Goal: Check status: Check status

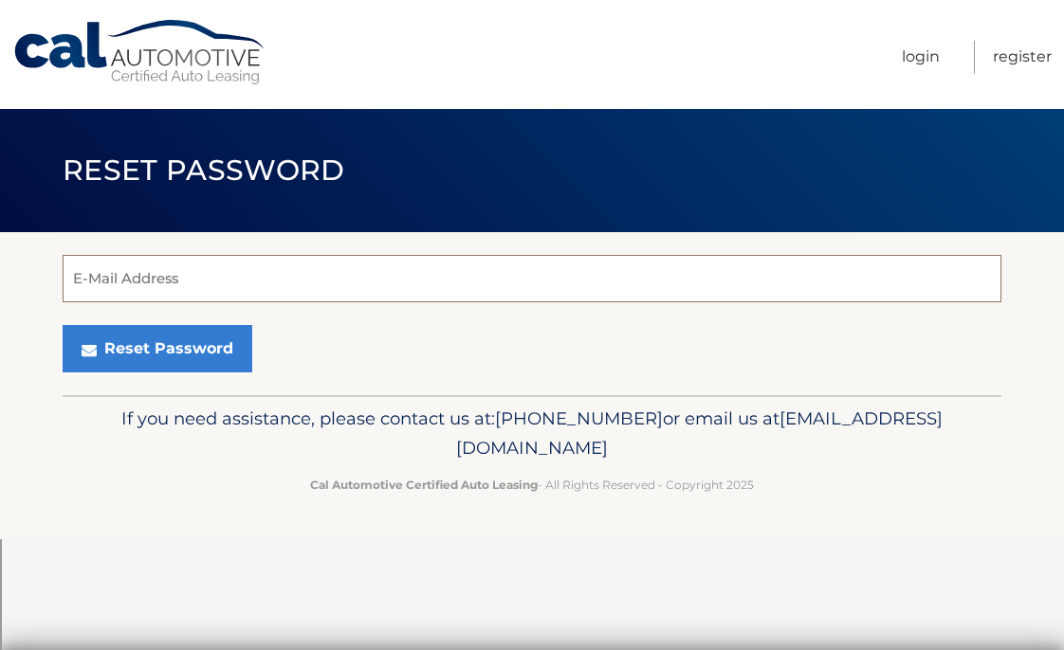
click at [325, 279] on input "E-Mail Address" at bounding box center [532, 278] width 939 height 47
type input "kcfoster8@gmail.com"
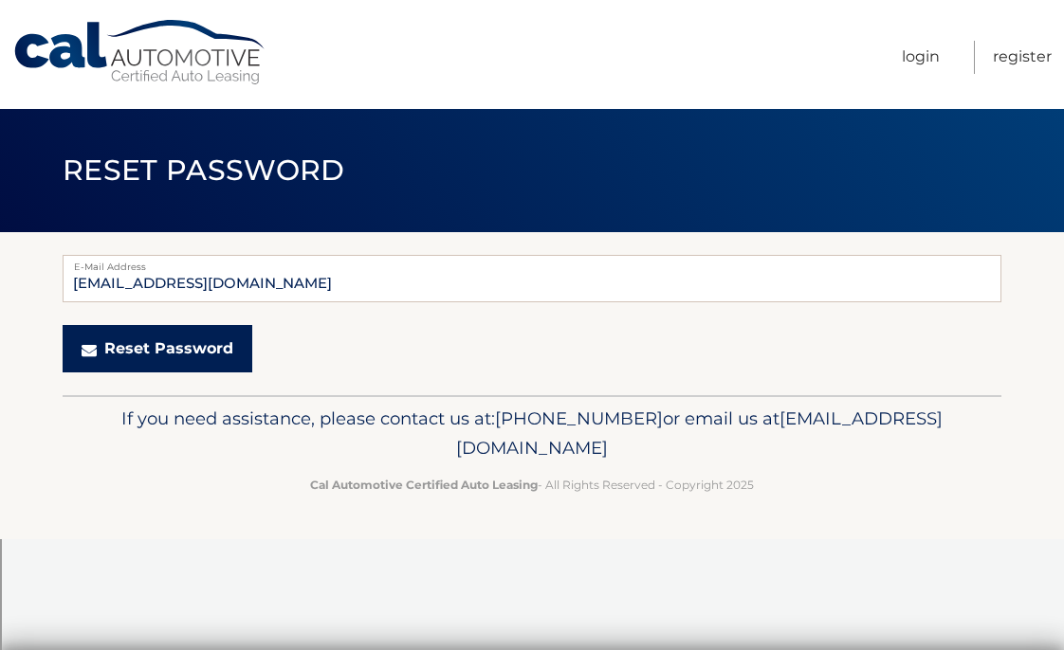
click at [190, 351] on button "Reset Password" at bounding box center [158, 348] width 190 height 47
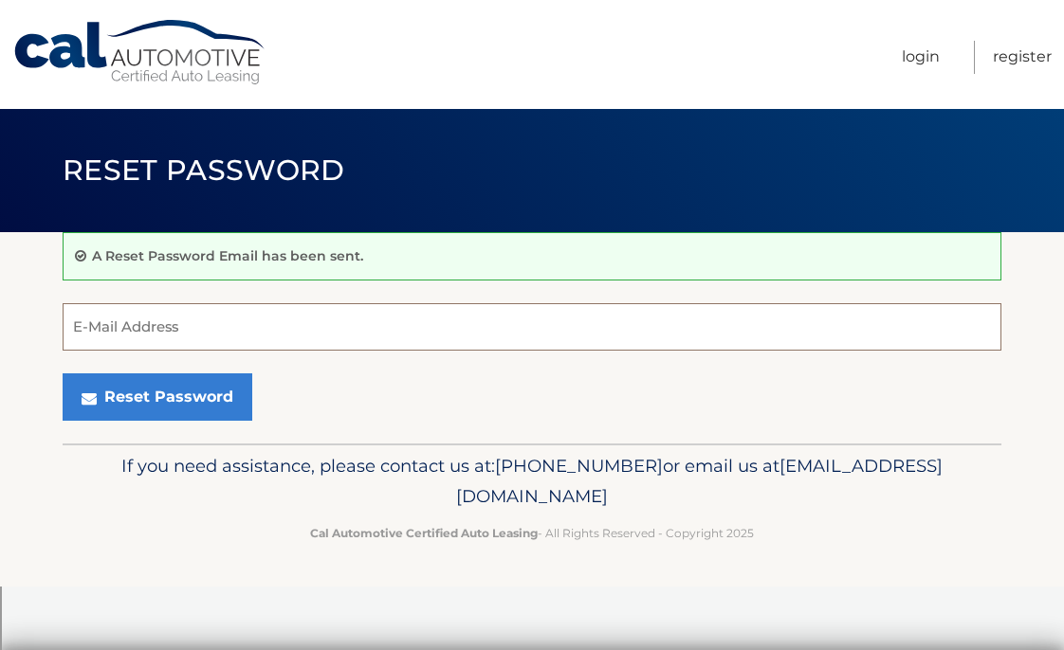
click at [242, 337] on input "E-Mail Address" at bounding box center [532, 326] width 939 height 47
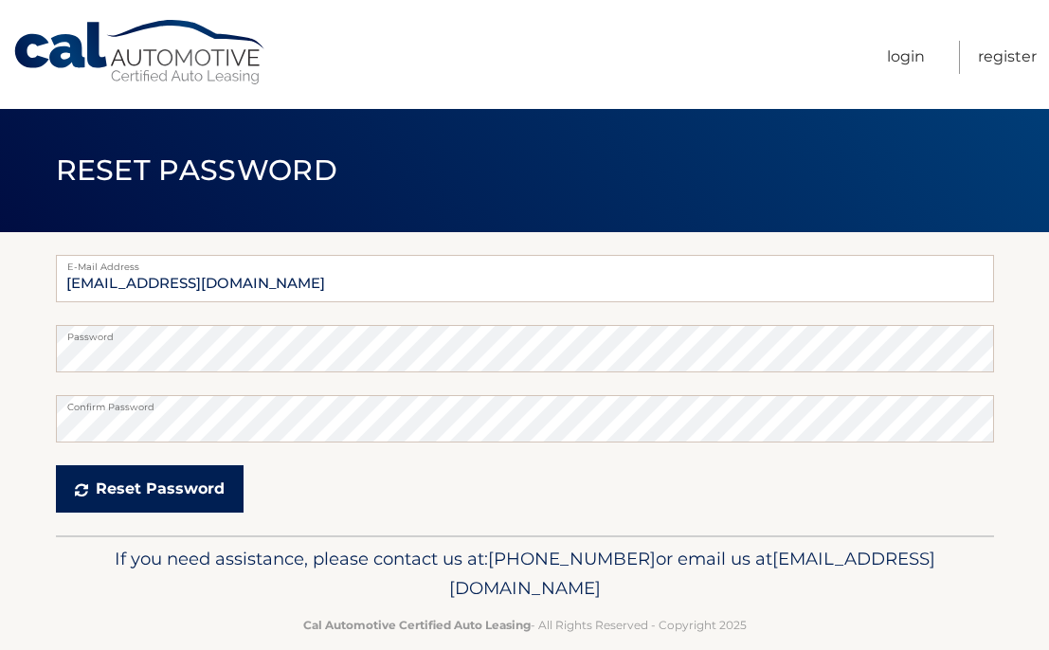
click at [144, 496] on button "Reset Password" at bounding box center [150, 488] width 188 height 47
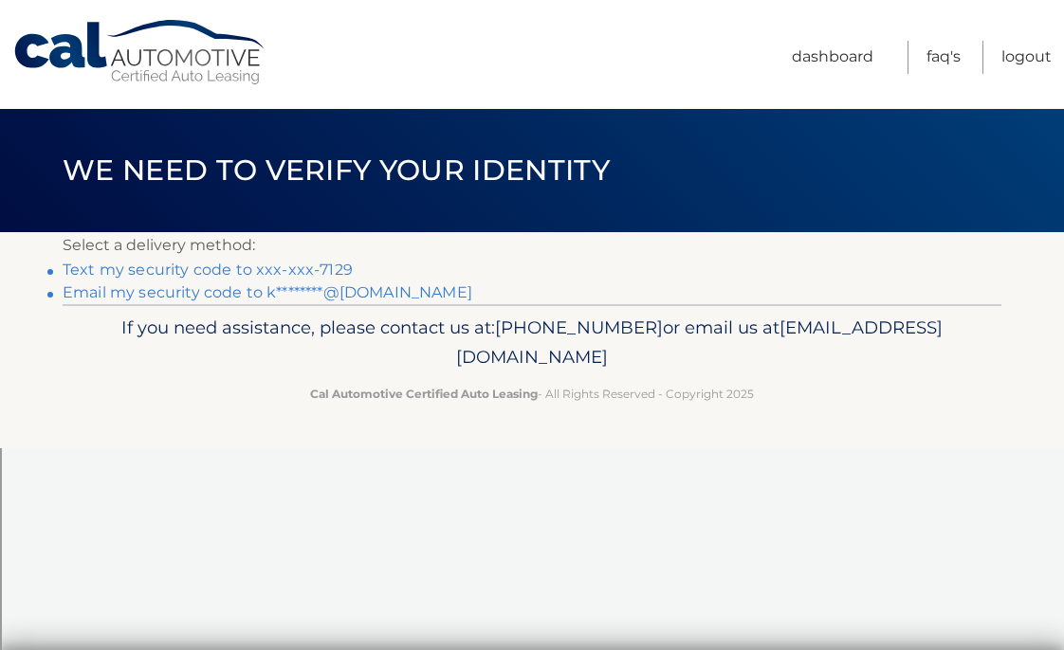
click at [301, 267] on link "Text my security code to xxx-xxx-7129" at bounding box center [208, 270] width 290 height 18
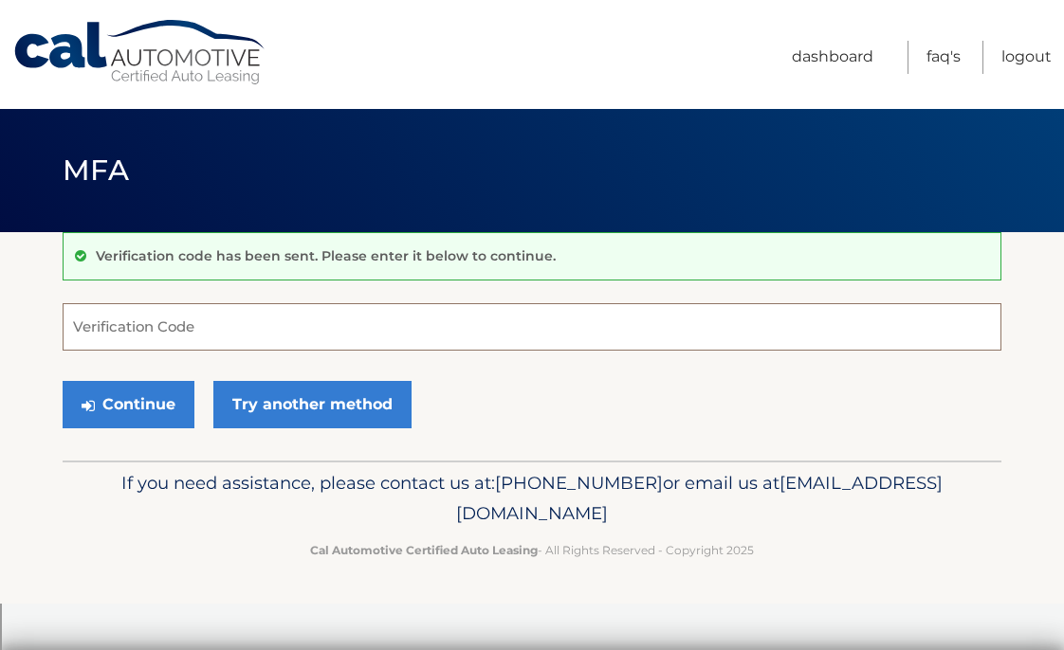
click at [260, 311] on input "Verification Code" at bounding box center [532, 326] width 939 height 47
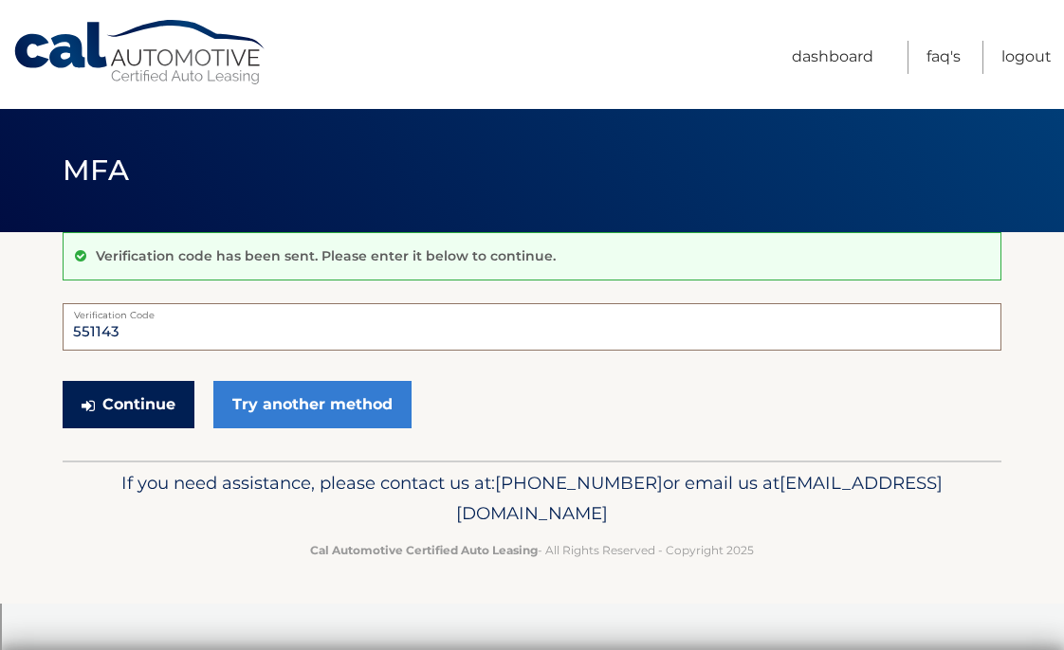
type input "551143"
click at [156, 392] on button "Continue" at bounding box center [129, 404] width 132 height 47
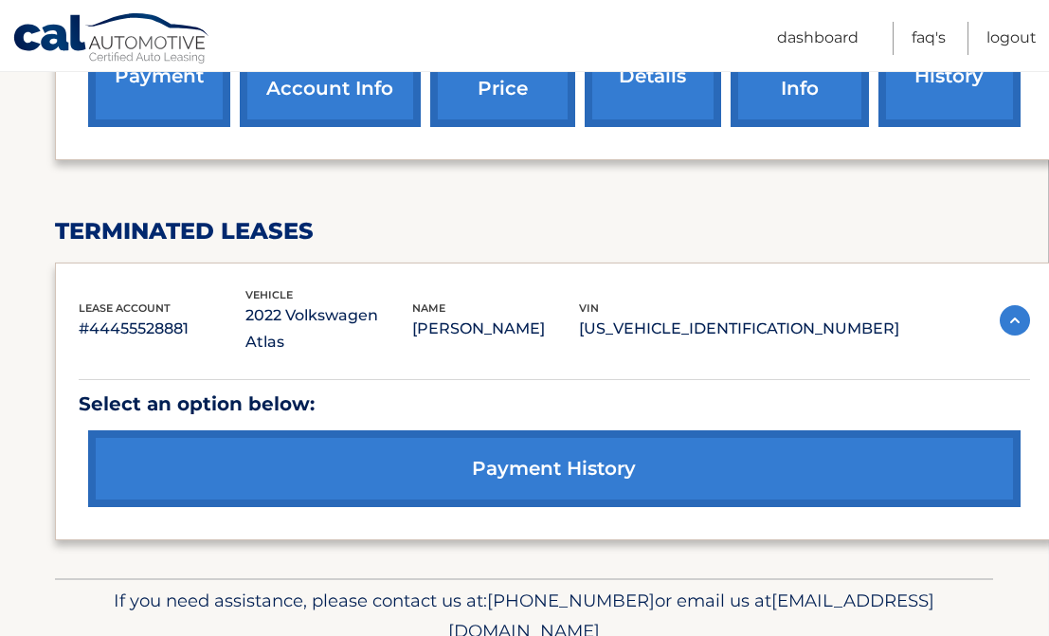
scroll to position [744, 1]
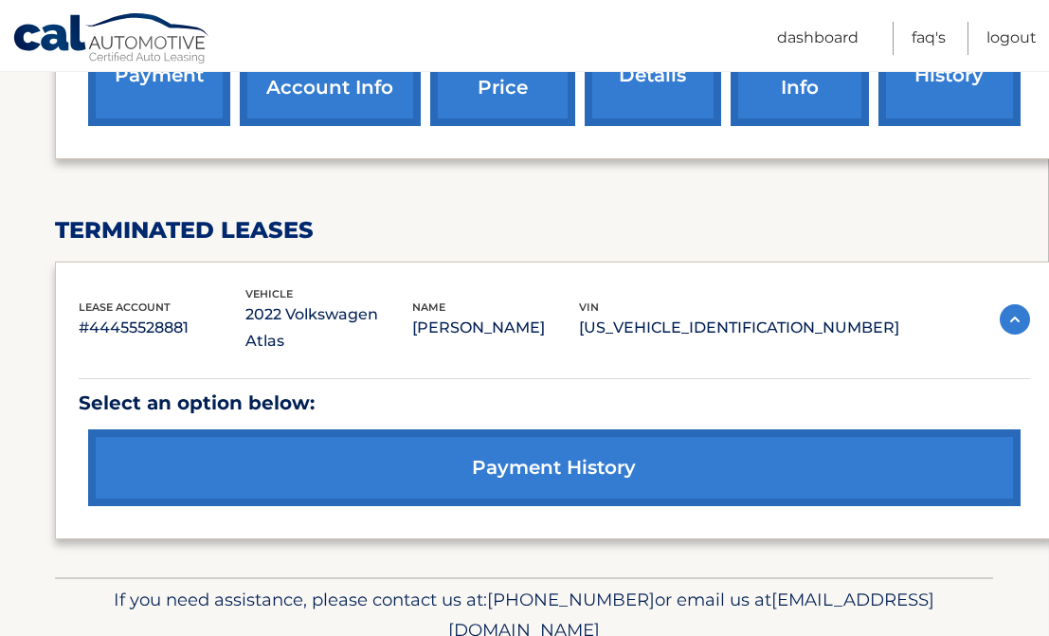
click at [1012, 304] on img at bounding box center [1015, 319] width 30 height 30
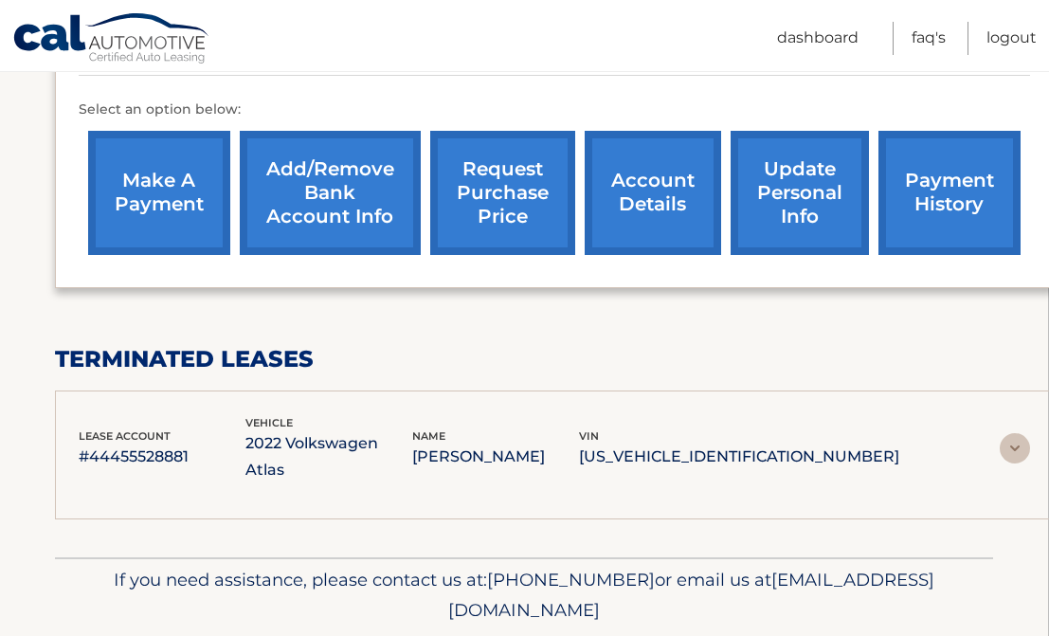
scroll to position [613, 1]
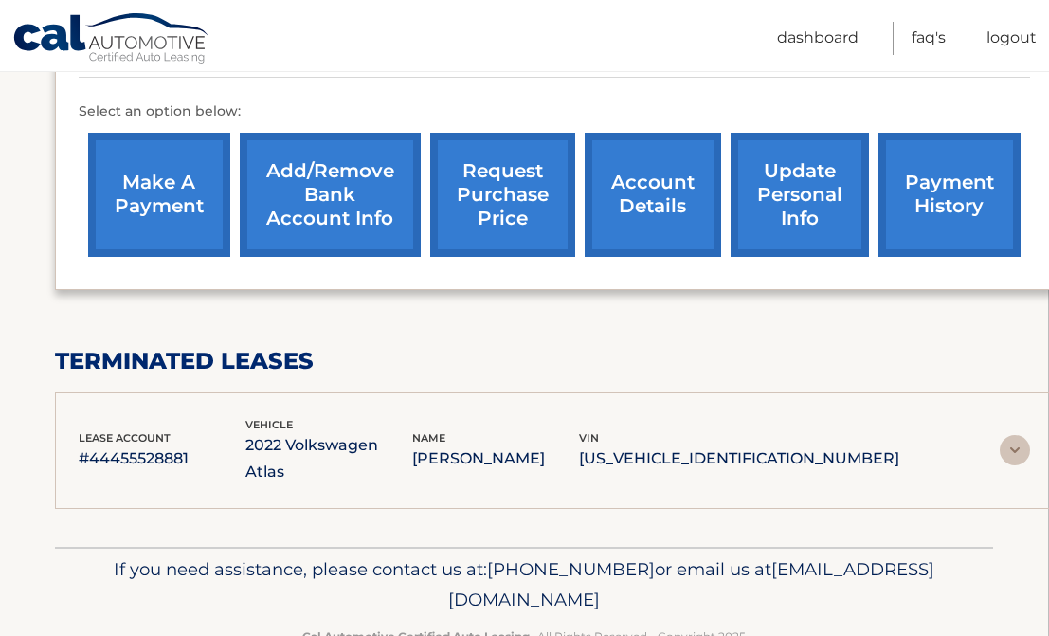
click at [1015, 416] on div "lease account #44455528881 vehicle 2022 Volkswagen Atlas name KIMBERLY REYNOLDS…" at bounding box center [555, 450] width 952 height 69
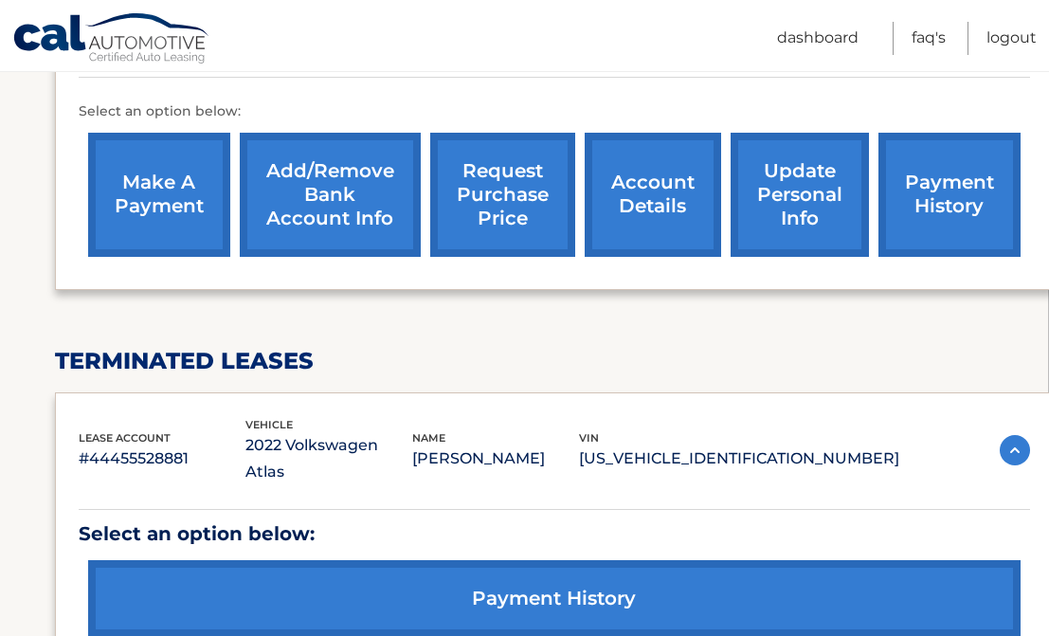
click at [666, 560] on link "payment history" at bounding box center [554, 598] width 933 height 77
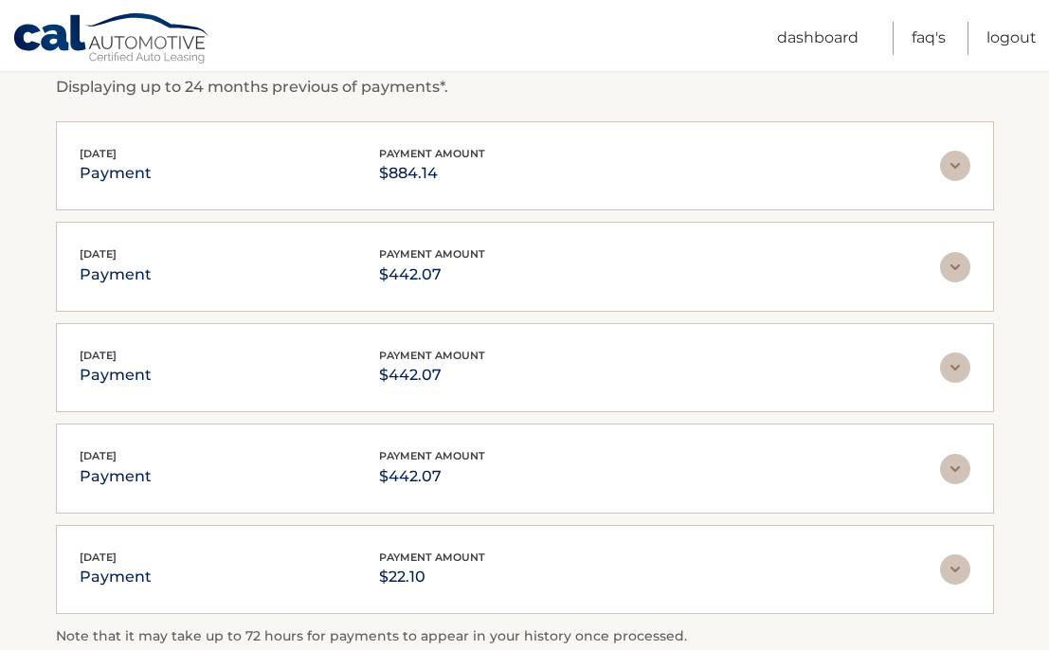
scroll to position [349, 0]
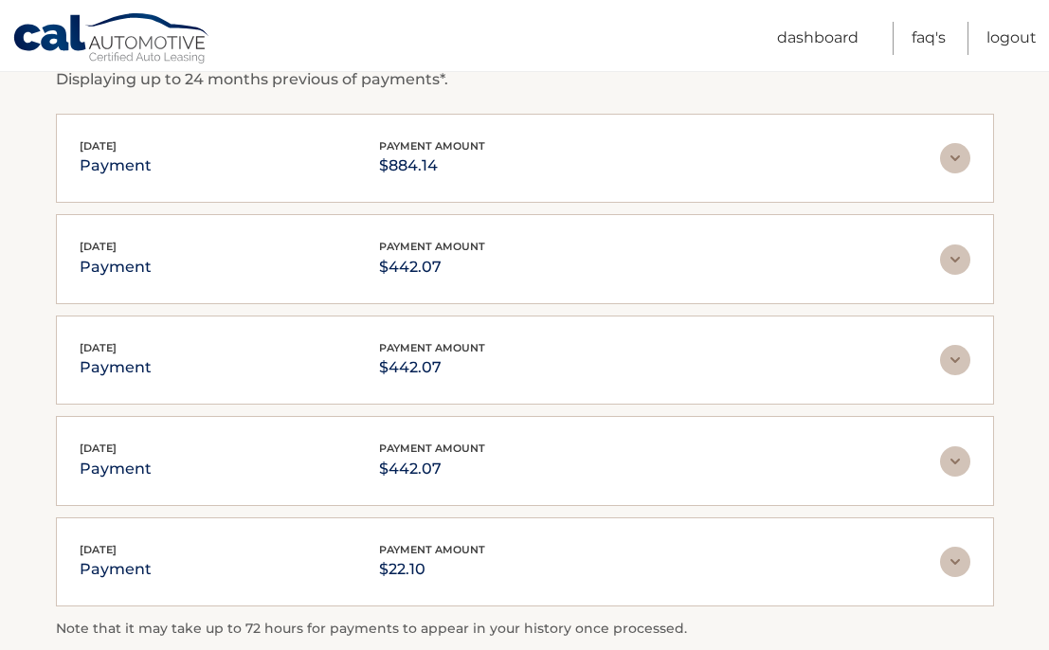
click at [955, 568] on img at bounding box center [955, 562] width 30 height 30
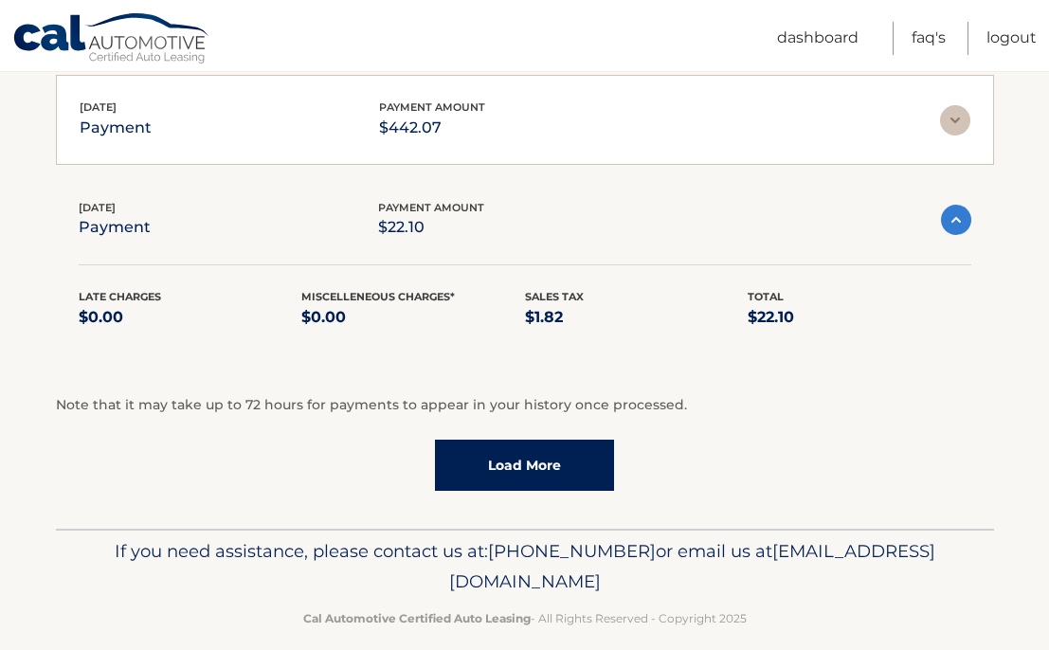
scroll to position [691, 0]
click at [386, 218] on p "$22.10" at bounding box center [431, 226] width 106 height 27
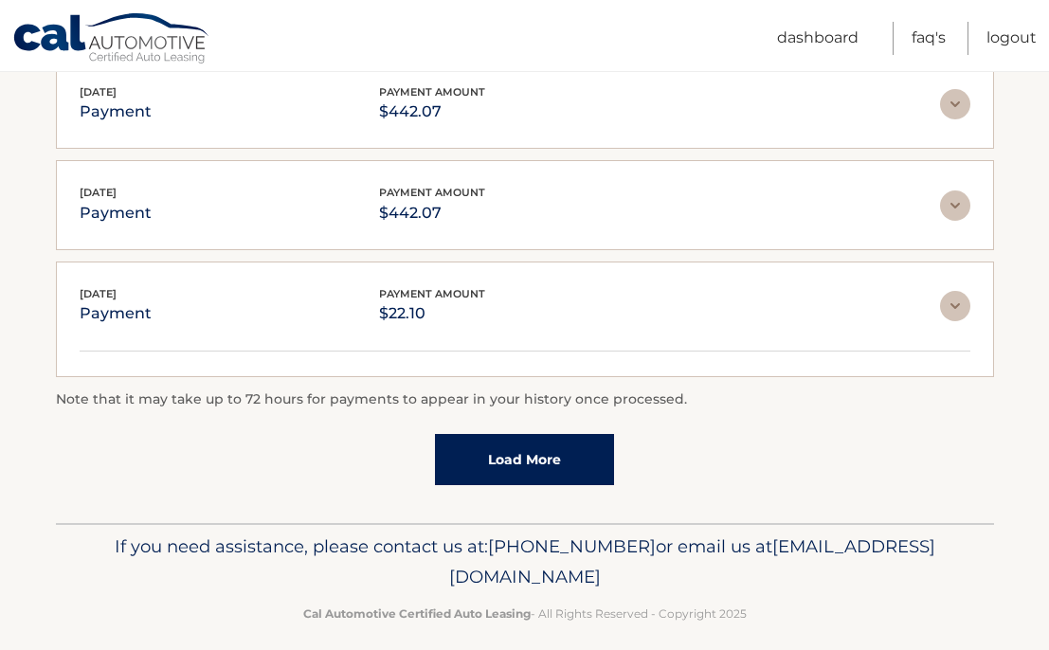
scroll to position [592, 0]
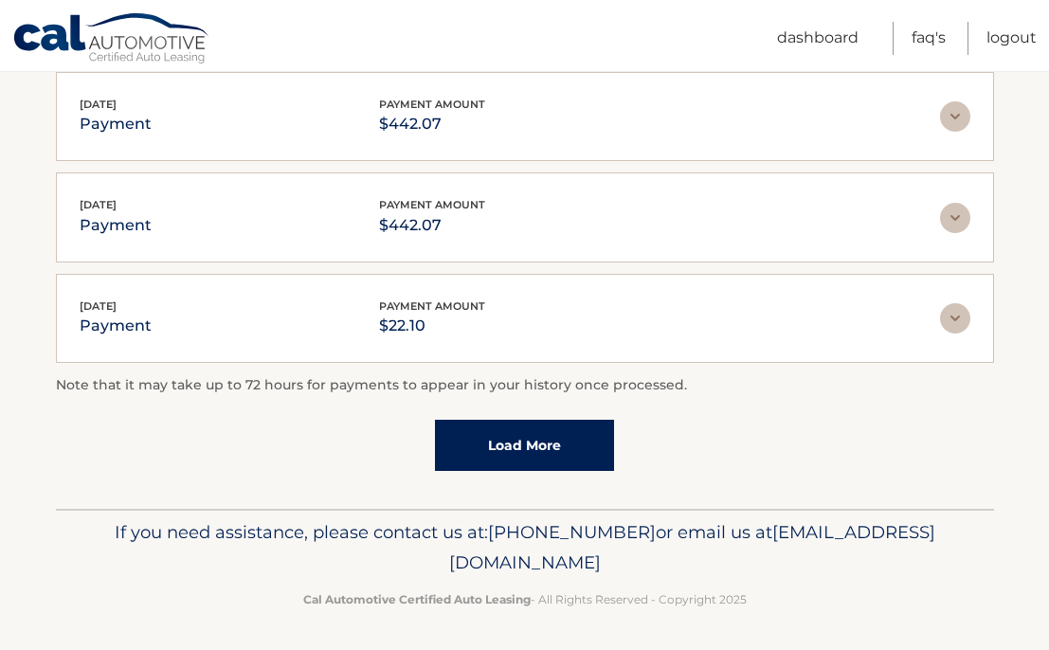
click at [942, 313] on img at bounding box center [955, 318] width 30 height 30
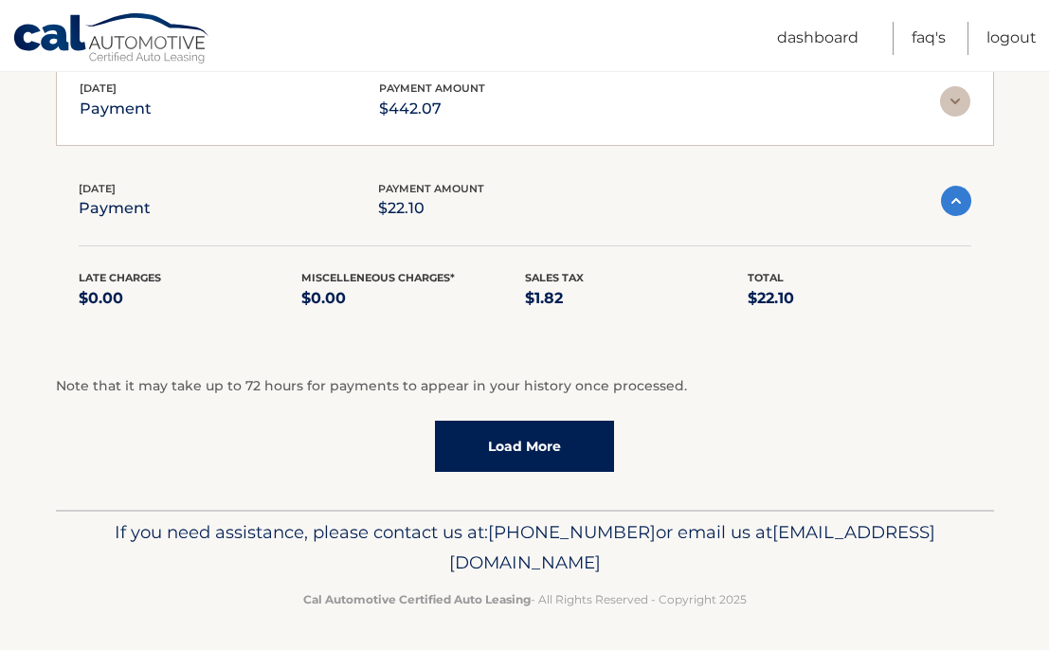
scroll to position [709, 0]
click at [501, 447] on link "Load More" at bounding box center [524, 446] width 179 height 51
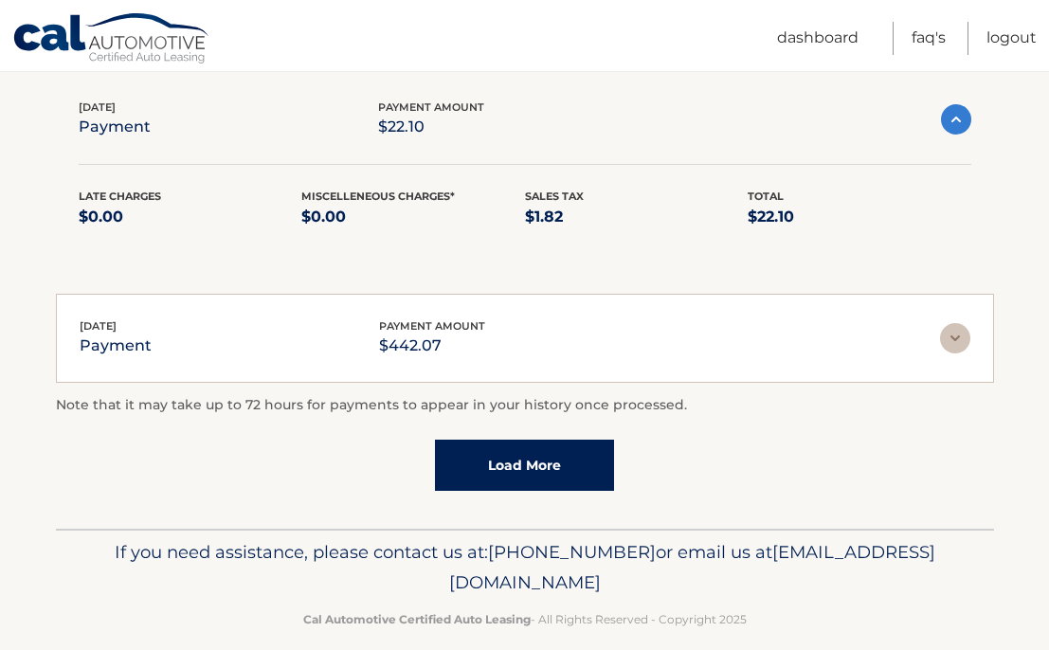
scroll to position [787, 0]
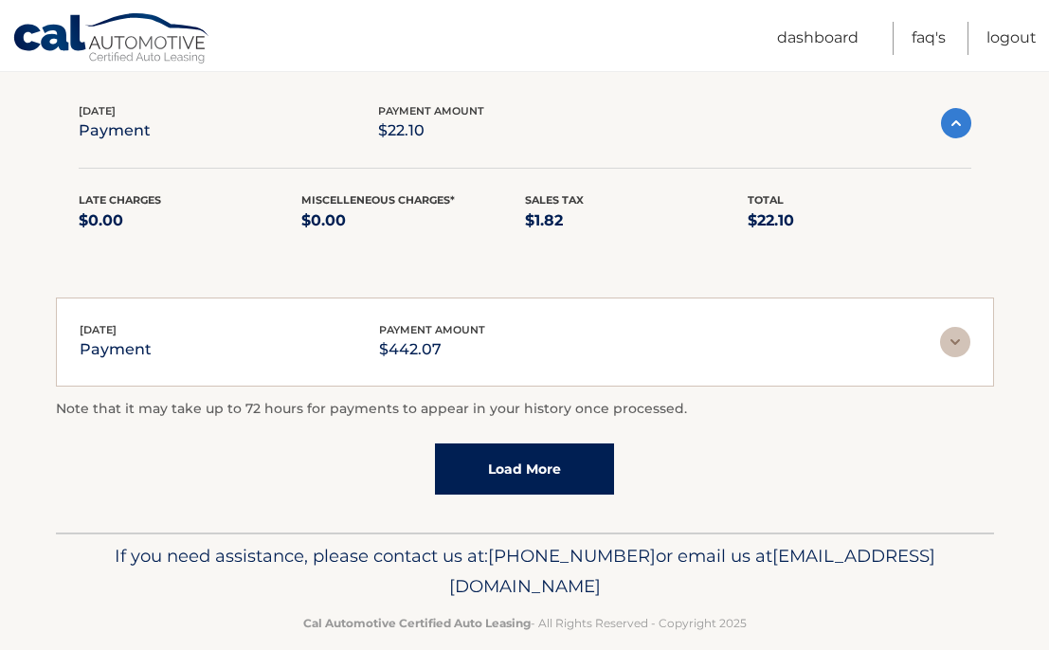
click at [940, 337] on img at bounding box center [955, 342] width 30 height 30
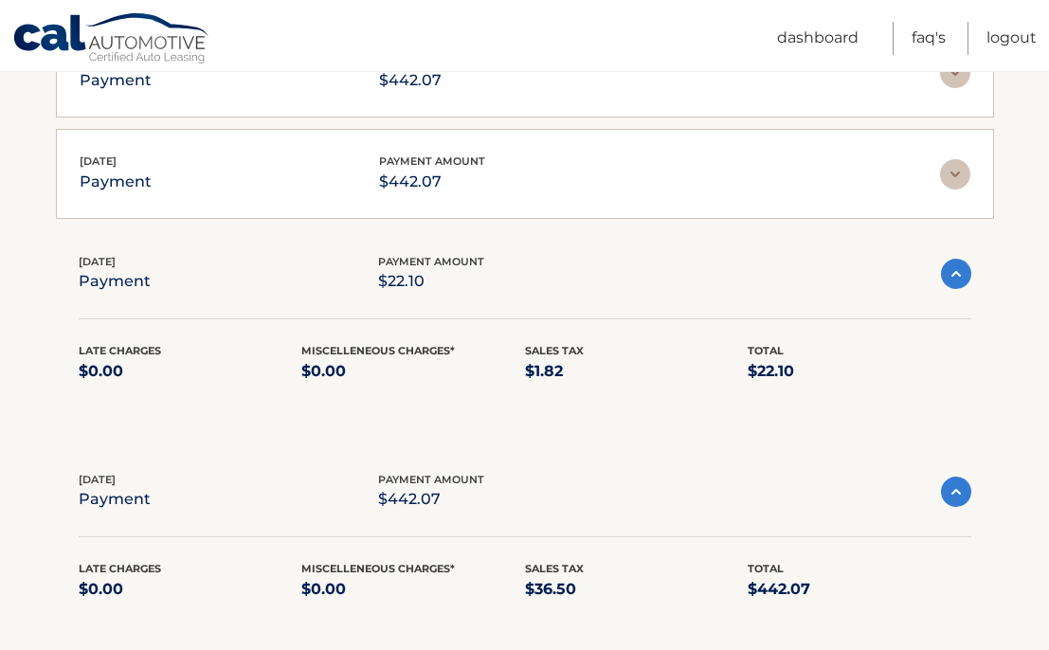
scroll to position [635, 0]
click at [966, 273] on img at bounding box center [956, 275] width 30 height 30
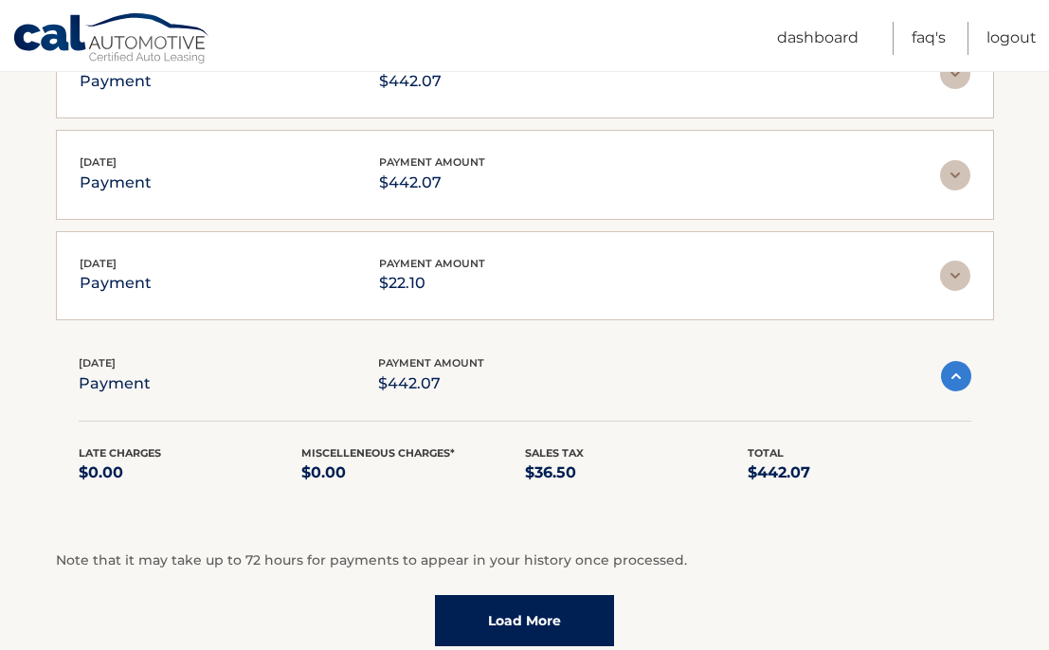
click at [966, 273] on img at bounding box center [955, 276] width 30 height 30
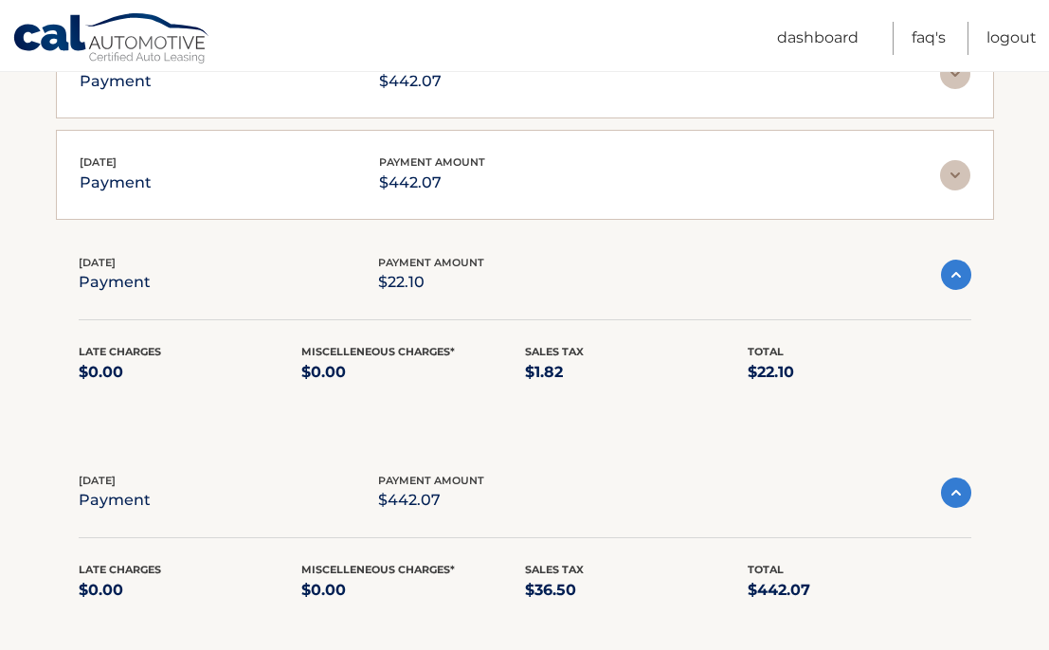
click at [107, 379] on p "$0.00" at bounding box center [191, 372] width 224 height 27
click at [104, 368] on p "$0.00" at bounding box center [191, 372] width 224 height 27
click at [107, 369] on p "$0.00" at bounding box center [191, 372] width 224 height 27
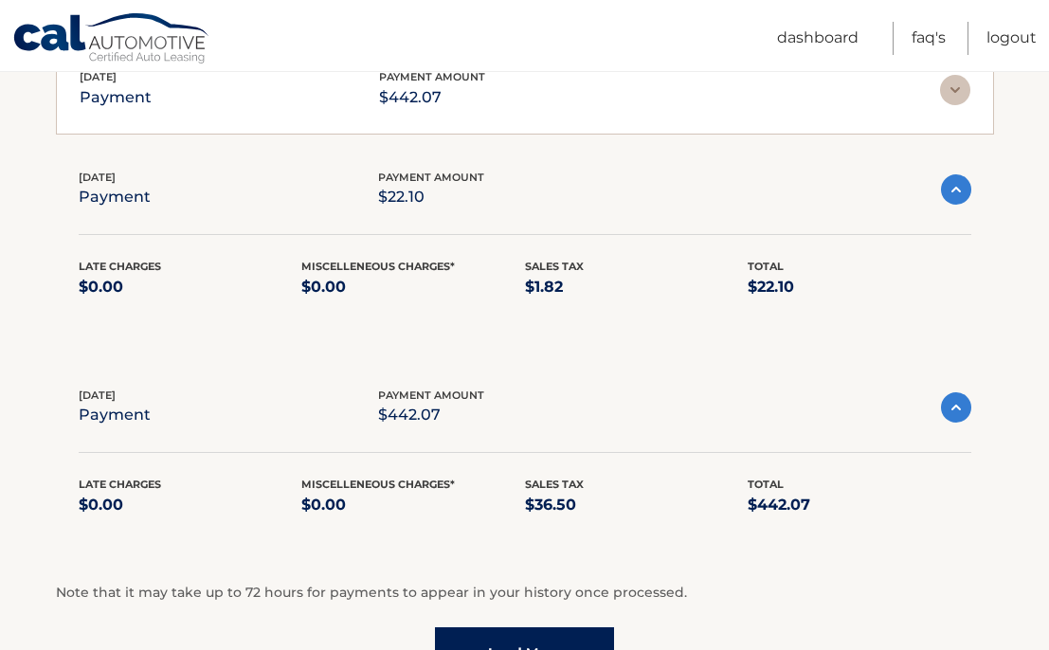
scroll to position [714, 0]
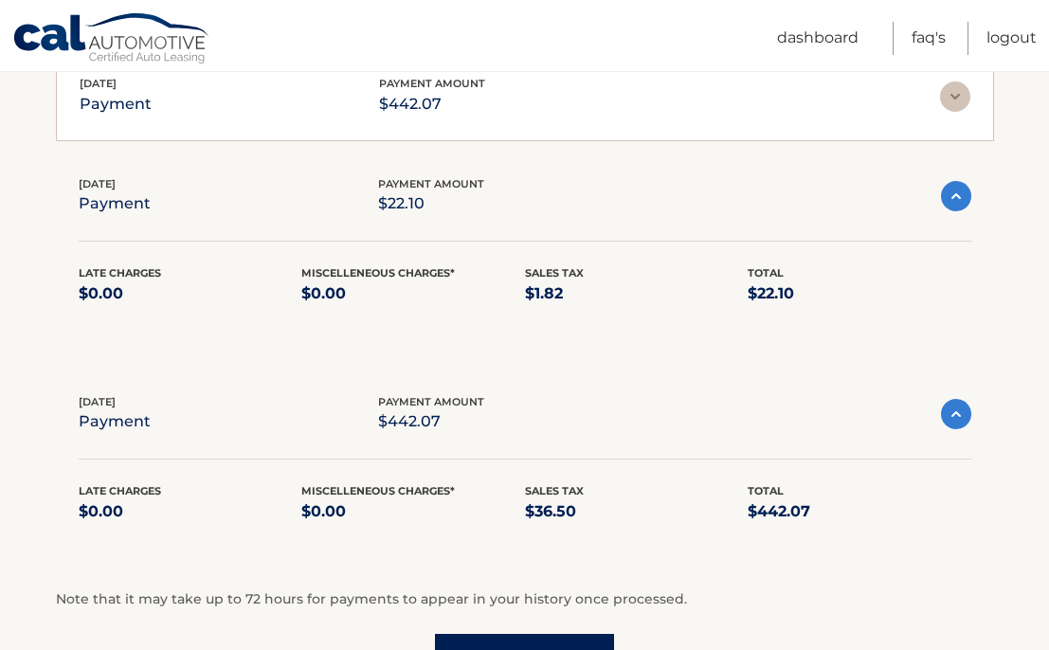
click at [956, 196] on img at bounding box center [956, 196] width 30 height 30
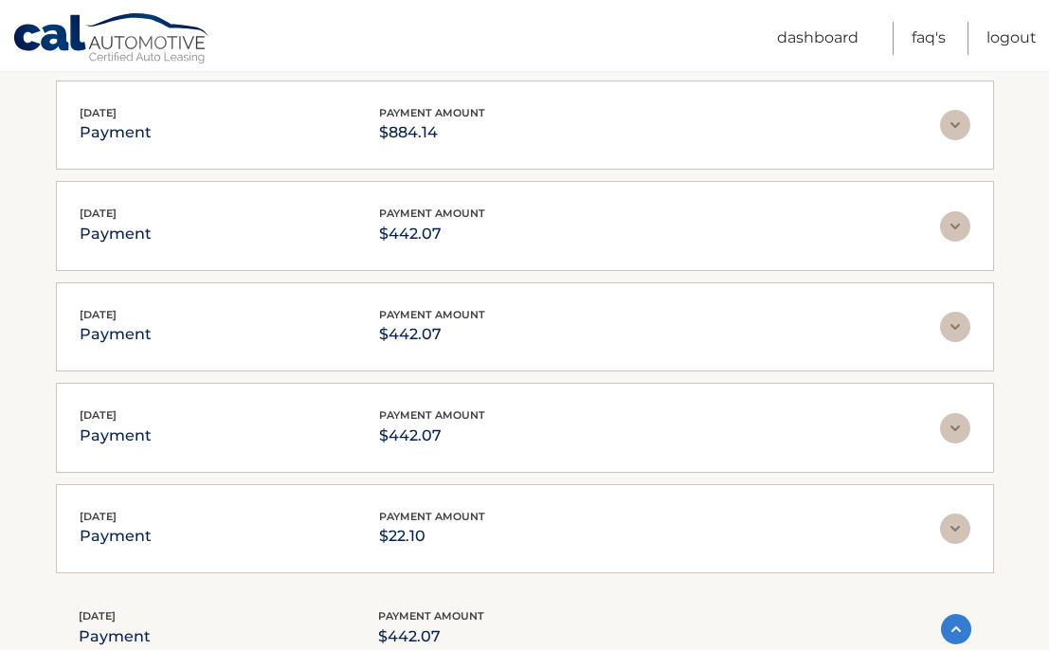
scroll to position [383, 0]
